Goal: Navigation & Orientation: Find specific page/section

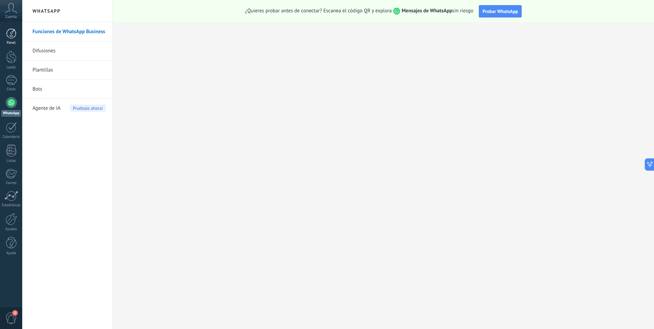
click at [11, 39] on link "Panel" at bounding box center [11, 36] width 22 height 17
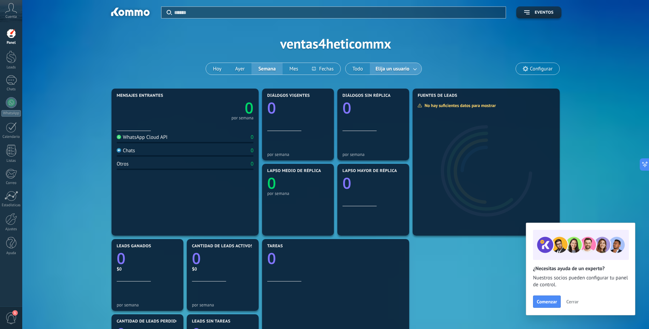
click at [574, 300] on span "Cerrar" at bounding box center [572, 301] width 12 height 5
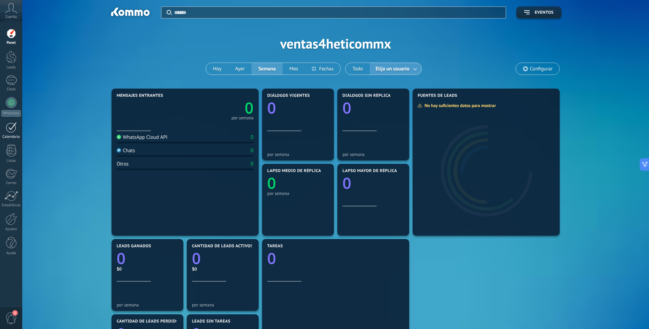
click at [14, 127] on div at bounding box center [11, 127] width 11 height 11
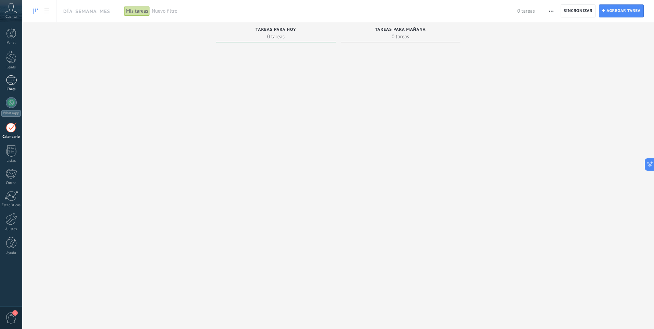
click at [12, 82] on div at bounding box center [11, 80] width 11 height 10
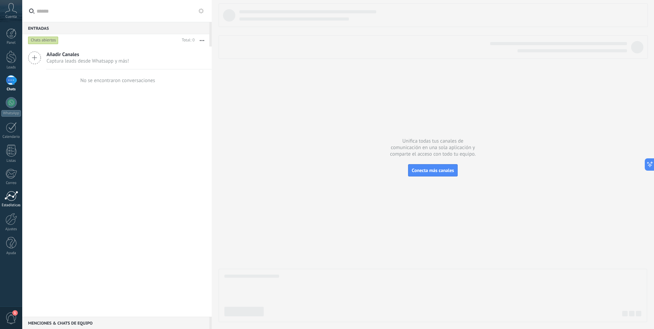
click at [11, 199] on div at bounding box center [11, 196] width 14 height 10
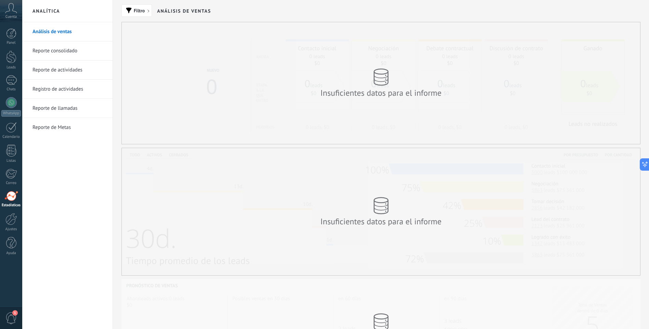
click at [55, 129] on link "Reporte de Metas" at bounding box center [68, 127] width 73 height 19
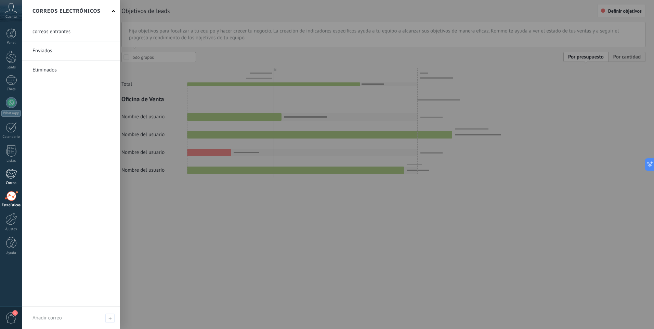
click at [12, 173] on div at bounding box center [10, 174] width 11 height 10
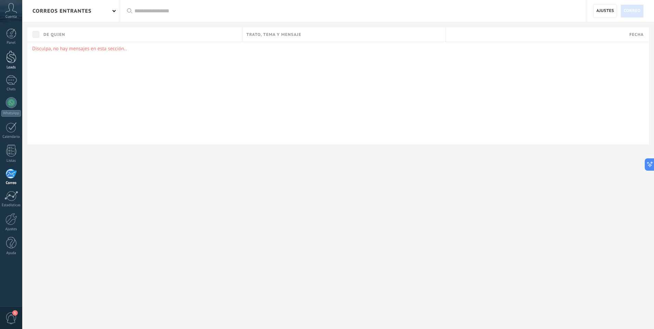
click at [11, 57] on div at bounding box center [11, 57] width 10 height 13
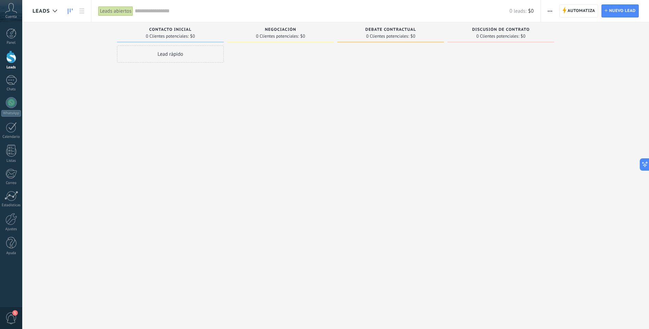
drag, startPoint x: 147, startPoint y: 28, endPoint x: 190, endPoint y: 28, distance: 43.8
click at [190, 28] on div "Contacto inicial" at bounding box center [170, 30] width 100 height 6
click at [554, 11] on button "button" at bounding box center [550, 10] width 10 height 13
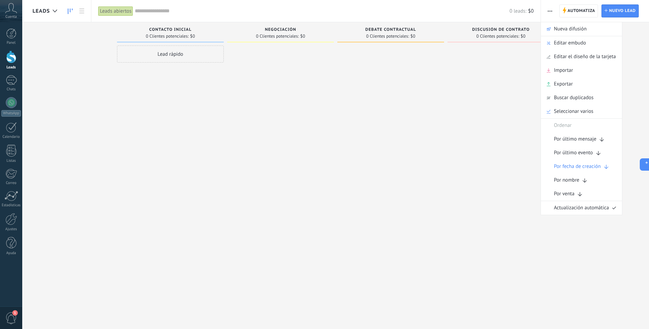
click at [550, 12] on span "button" at bounding box center [550, 10] width 4 height 13
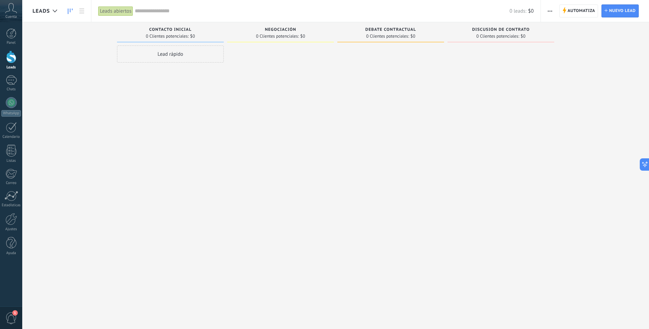
click at [550, 12] on span "button" at bounding box center [550, 10] width 4 height 13
